Goal: Task Accomplishment & Management: Use online tool/utility

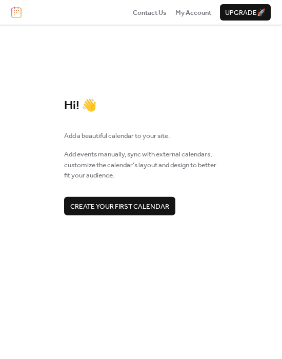
click at [146, 204] on span "Create your first calendar" at bounding box center [119, 206] width 99 height 10
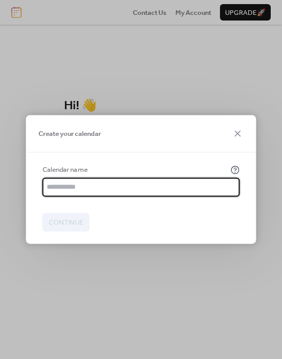
click at [93, 186] on input "text" at bounding box center [141, 187] width 197 height 18
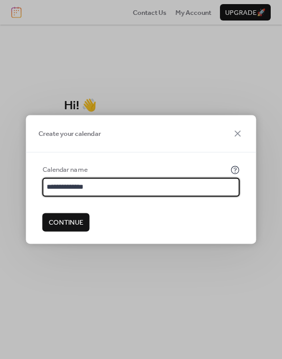
type input "**********"
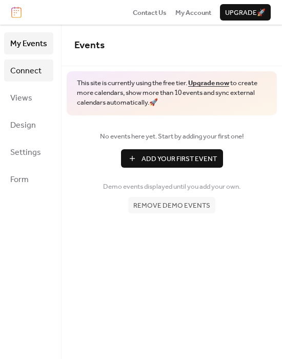
click at [25, 71] on span "Connect" at bounding box center [25, 71] width 31 height 16
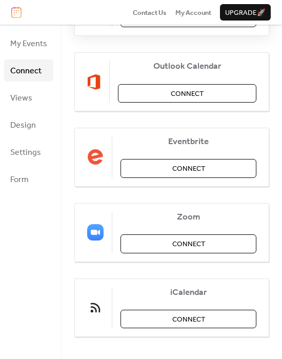
scroll to position [195, 0]
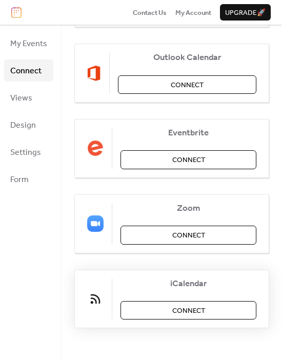
click at [192, 311] on span "Connect" at bounding box center [188, 310] width 33 height 10
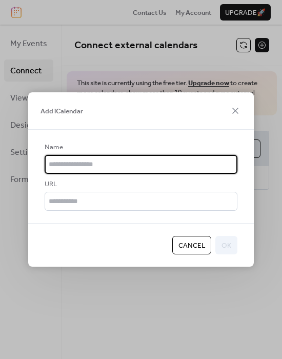
click at [102, 229] on div "Cancel OK" at bounding box center [140, 245] width 225 height 44
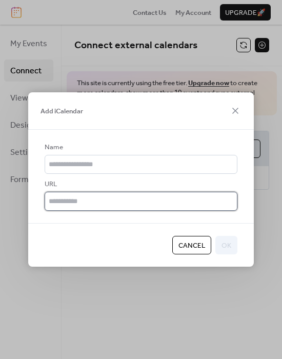
click at [81, 201] on input "text" at bounding box center [141, 201] width 193 height 18
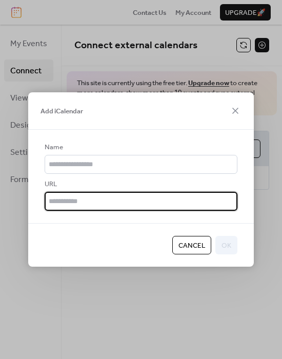
paste input "**********"
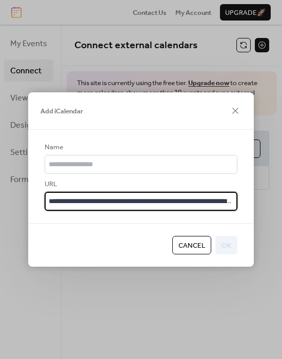
scroll to position [0, 669]
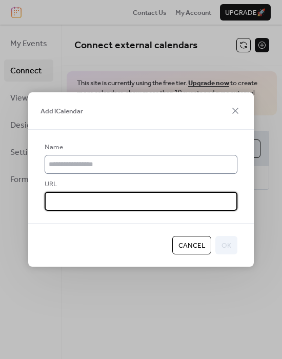
type input "**********"
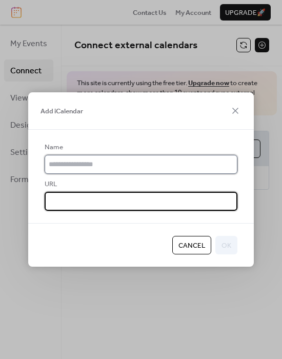
click at [106, 163] on input "text" at bounding box center [141, 164] width 193 height 18
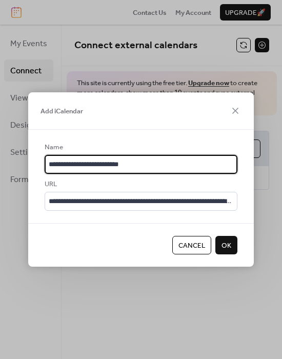
type input "**********"
click at [226, 243] on span "OK" at bounding box center [226, 245] width 10 height 10
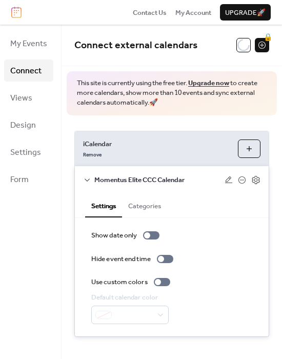
scroll to position [9, 0]
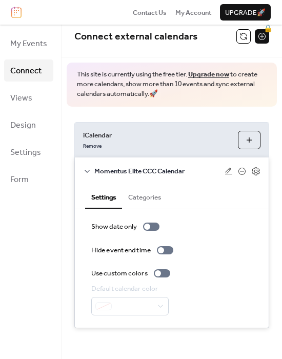
click at [146, 198] on button "Categories" at bounding box center [144, 195] width 45 height 23
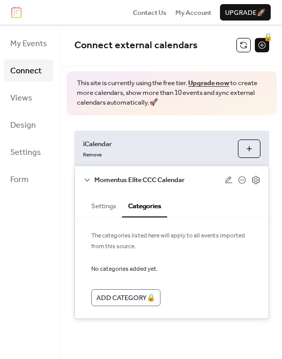
click at [102, 207] on button "Settings" at bounding box center [103, 204] width 37 height 23
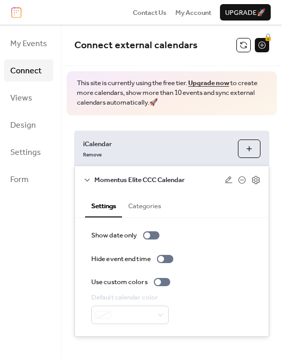
click at [250, 148] on button "Add iCalendar" at bounding box center [249, 148] width 23 height 18
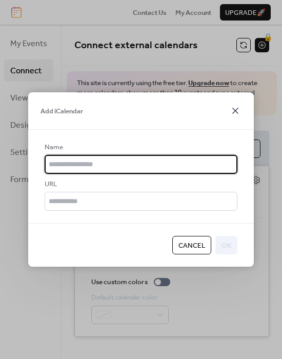
click at [239, 113] on icon at bounding box center [235, 111] width 12 height 12
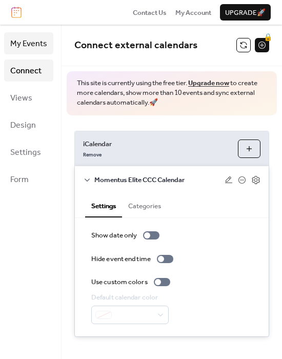
click at [38, 52] on link "My Events" at bounding box center [28, 43] width 49 height 22
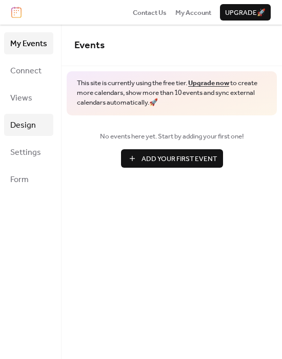
click at [25, 126] on span "Design" at bounding box center [23, 125] width 26 height 16
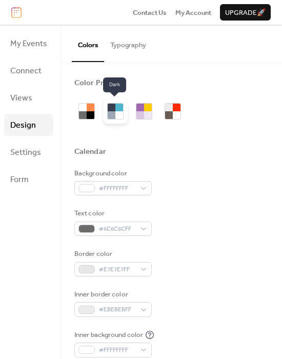
click at [115, 113] on div at bounding box center [119, 115] width 8 height 8
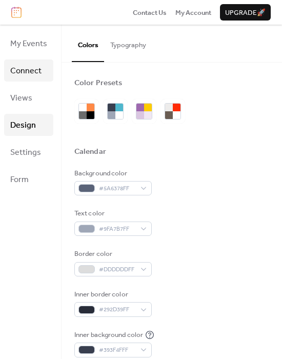
click at [26, 70] on span "Connect" at bounding box center [25, 71] width 31 height 16
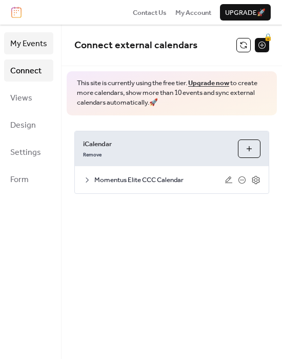
click at [24, 48] on span "My Events" at bounding box center [28, 44] width 37 height 16
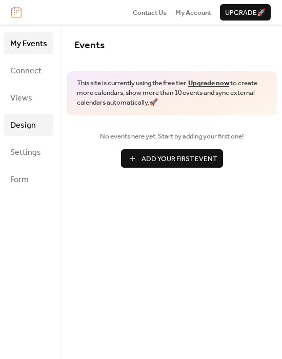
click at [25, 128] on span "Design" at bounding box center [23, 125] width 26 height 16
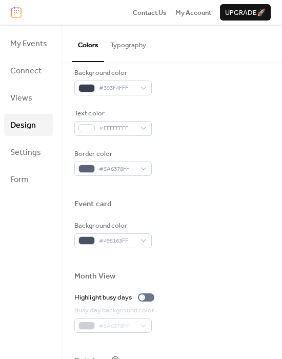
scroll to position [488, 0]
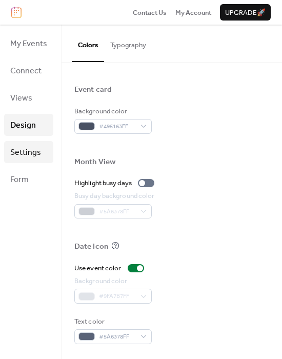
click at [30, 148] on span "Settings" at bounding box center [25, 153] width 31 height 16
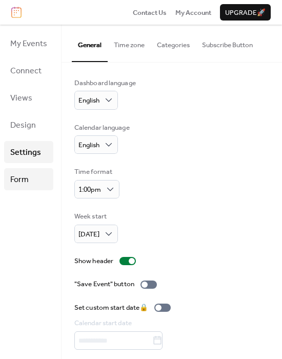
click at [13, 178] on span "Form" at bounding box center [19, 180] width 18 height 16
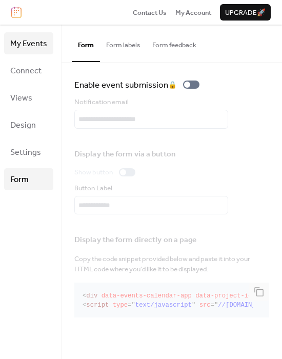
click at [44, 44] on span "My Events" at bounding box center [28, 44] width 37 height 16
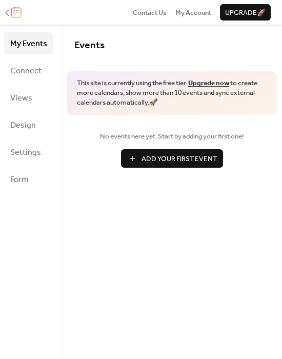
click at [18, 12] on img at bounding box center [16, 12] width 10 height 11
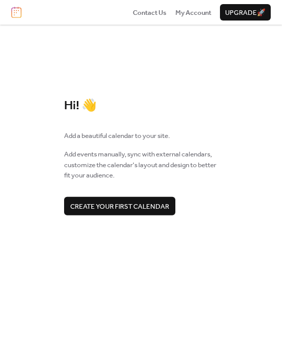
click at [134, 199] on button "Create your first calendar" at bounding box center [119, 205] width 111 height 18
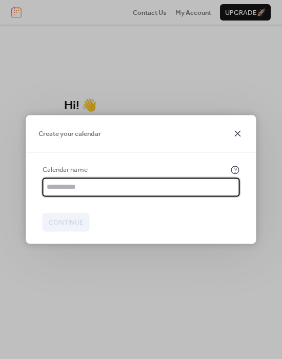
click at [240, 132] on icon at bounding box center [238, 133] width 12 height 12
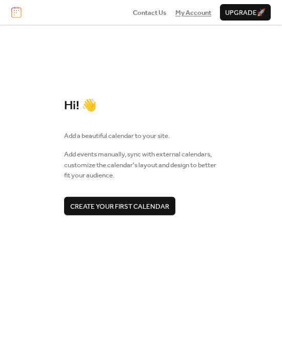
click at [192, 13] on span "My Account" at bounding box center [193, 13] width 36 height 10
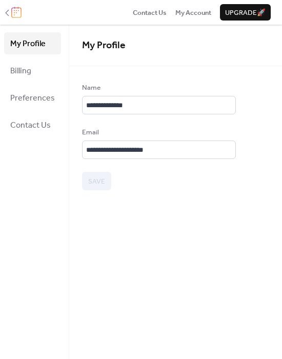
click at [15, 12] on img at bounding box center [16, 12] width 10 height 11
